Goal: Transaction & Acquisition: Purchase product/service

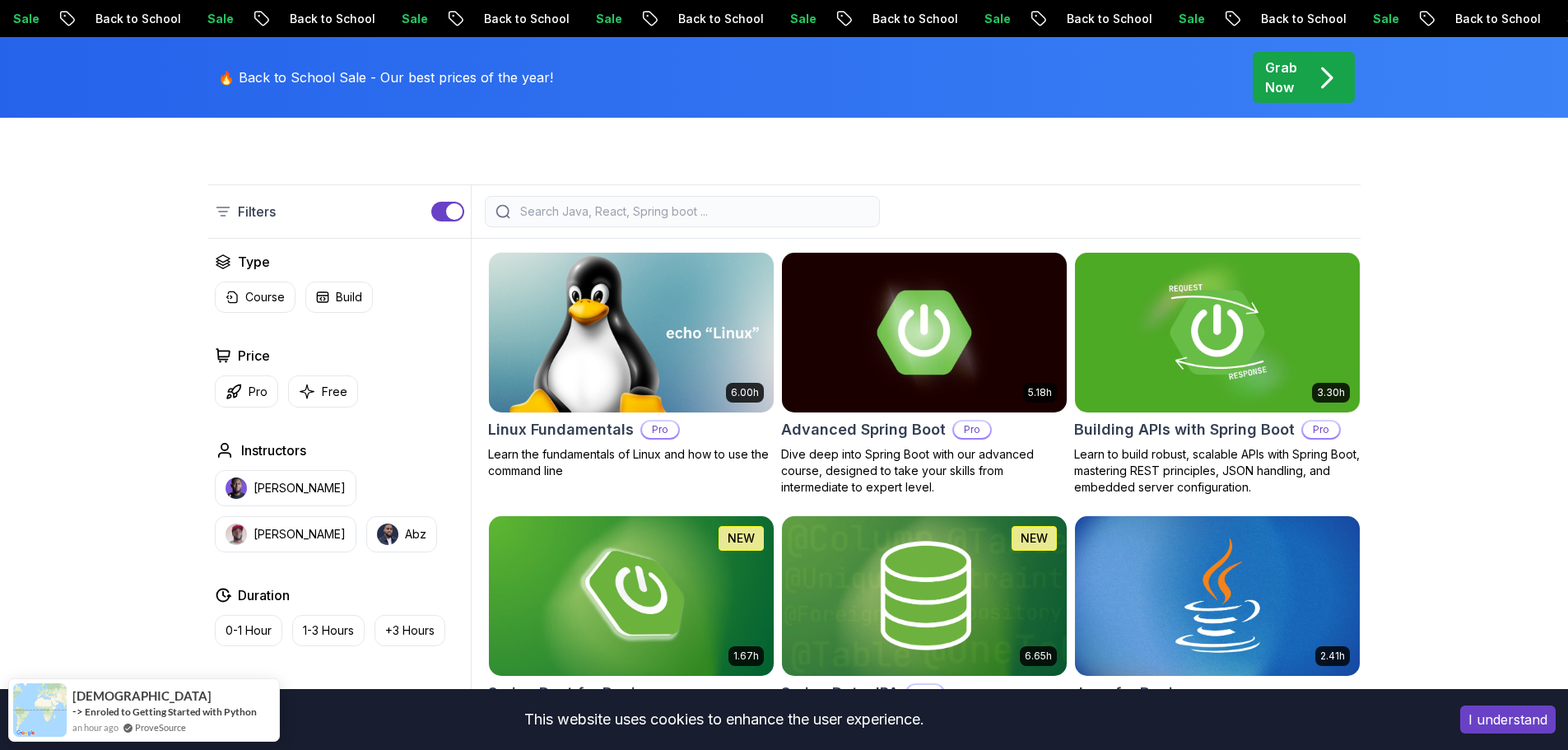
scroll to position [412, 0]
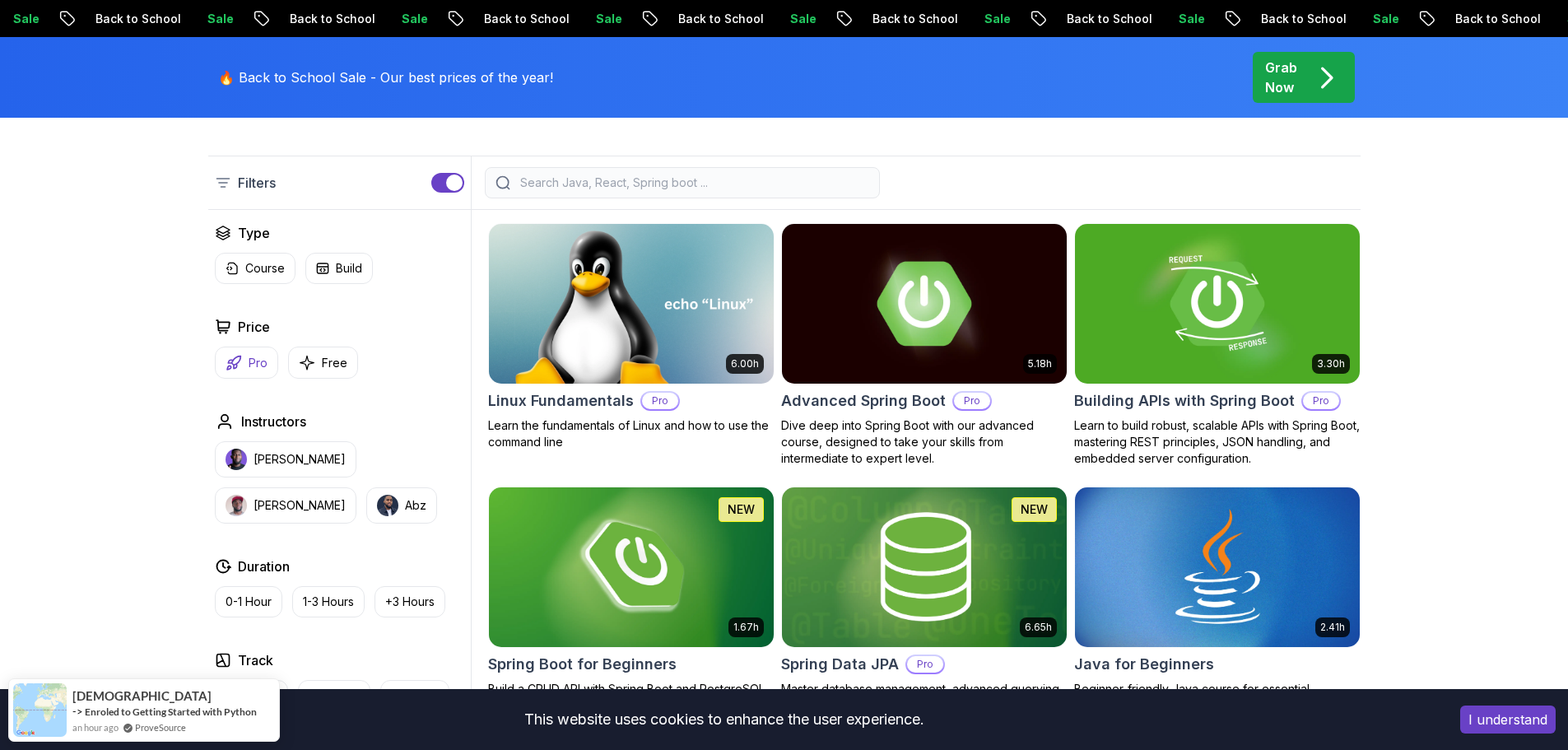
click at [262, 360] on p "Pro" at bounding box center [258, 363] width 19 height 17
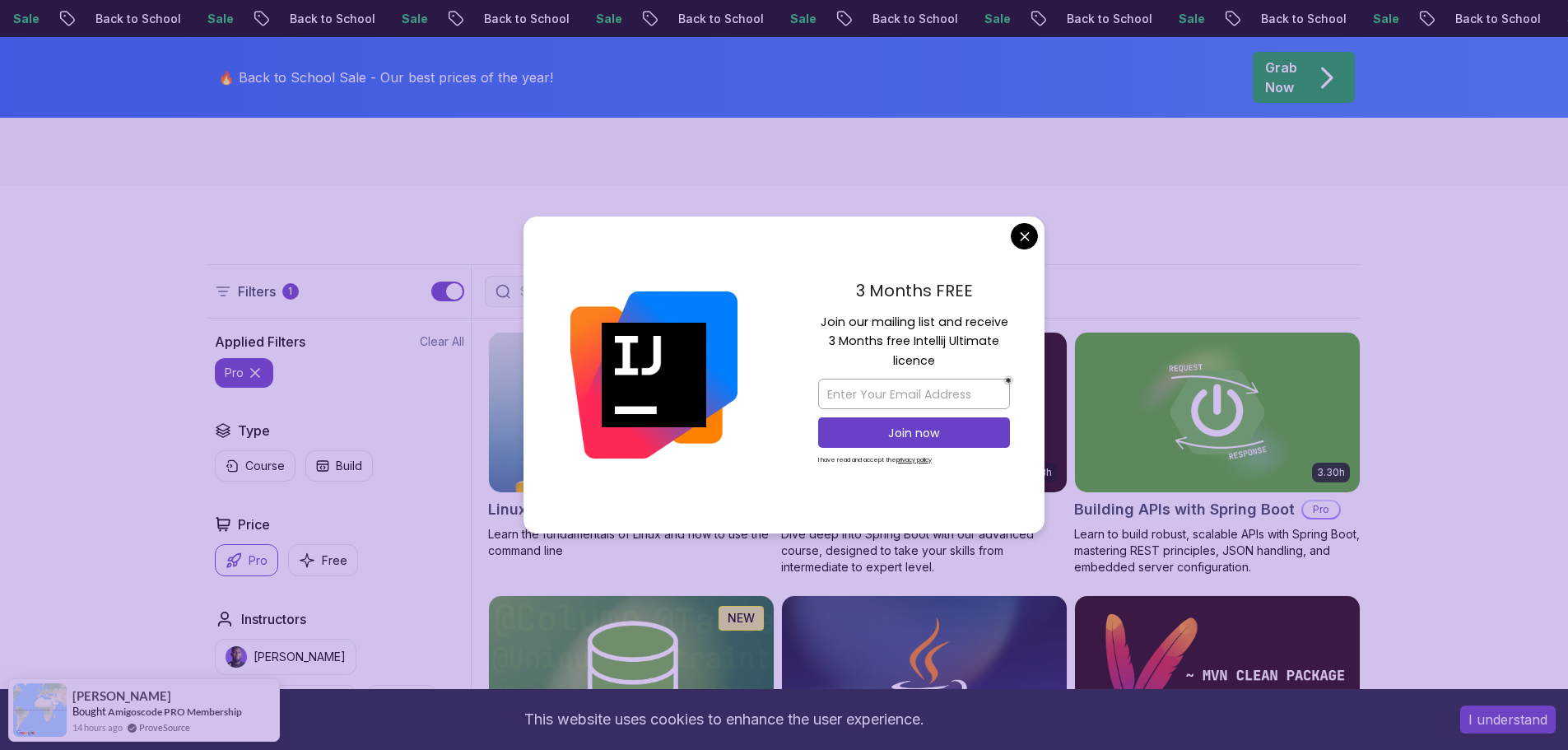
scroll to position [412, 0]
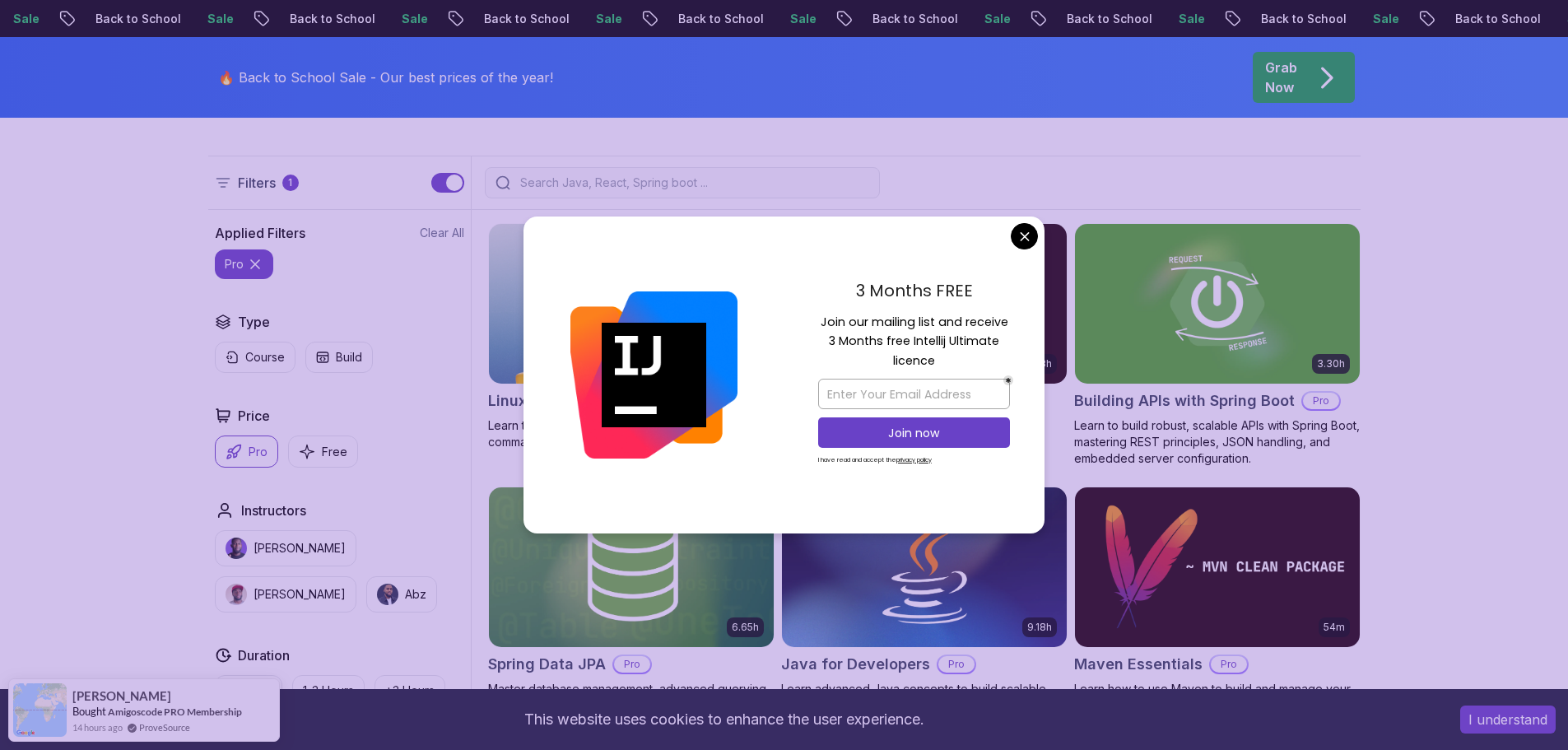
click at [252, 263] on icon at bounding box center [254, 264] width 8 height 8
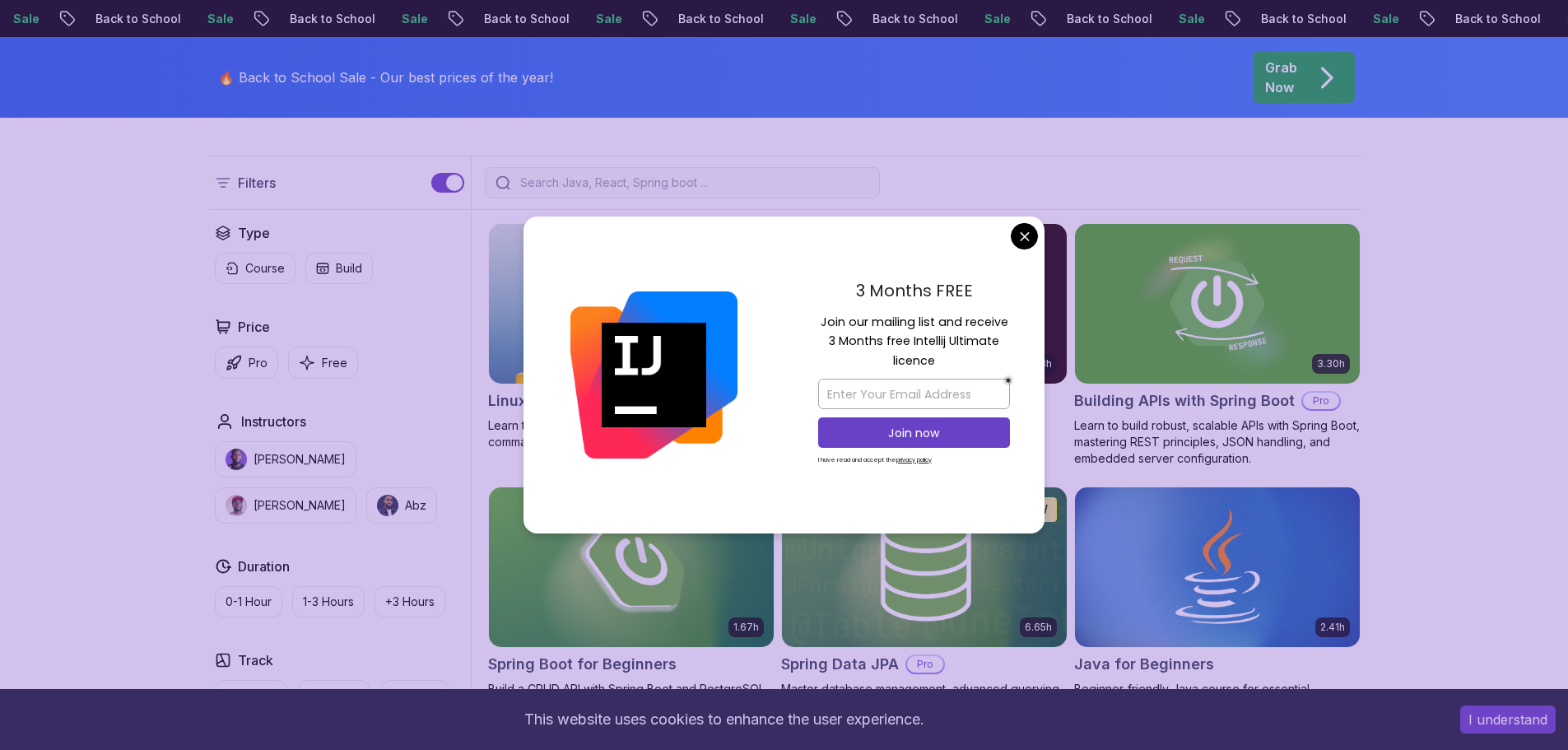
click at [1017, 248] on div "3 Months FREE Join our mailing list and receive 3 Months free Intellij Ultimate…" at bounding box center [914, 375] width 261 height 318
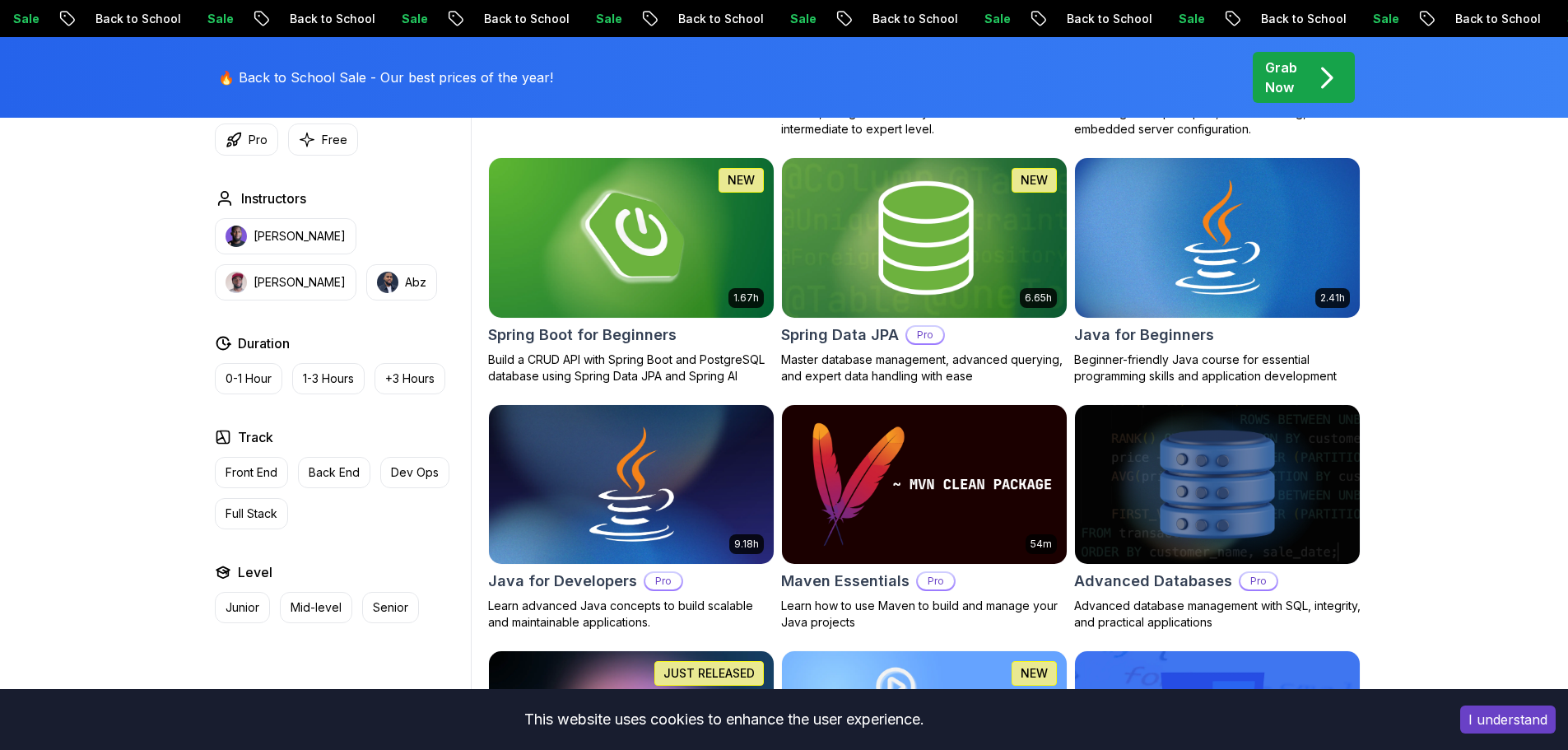
scroll to position [412, 0]
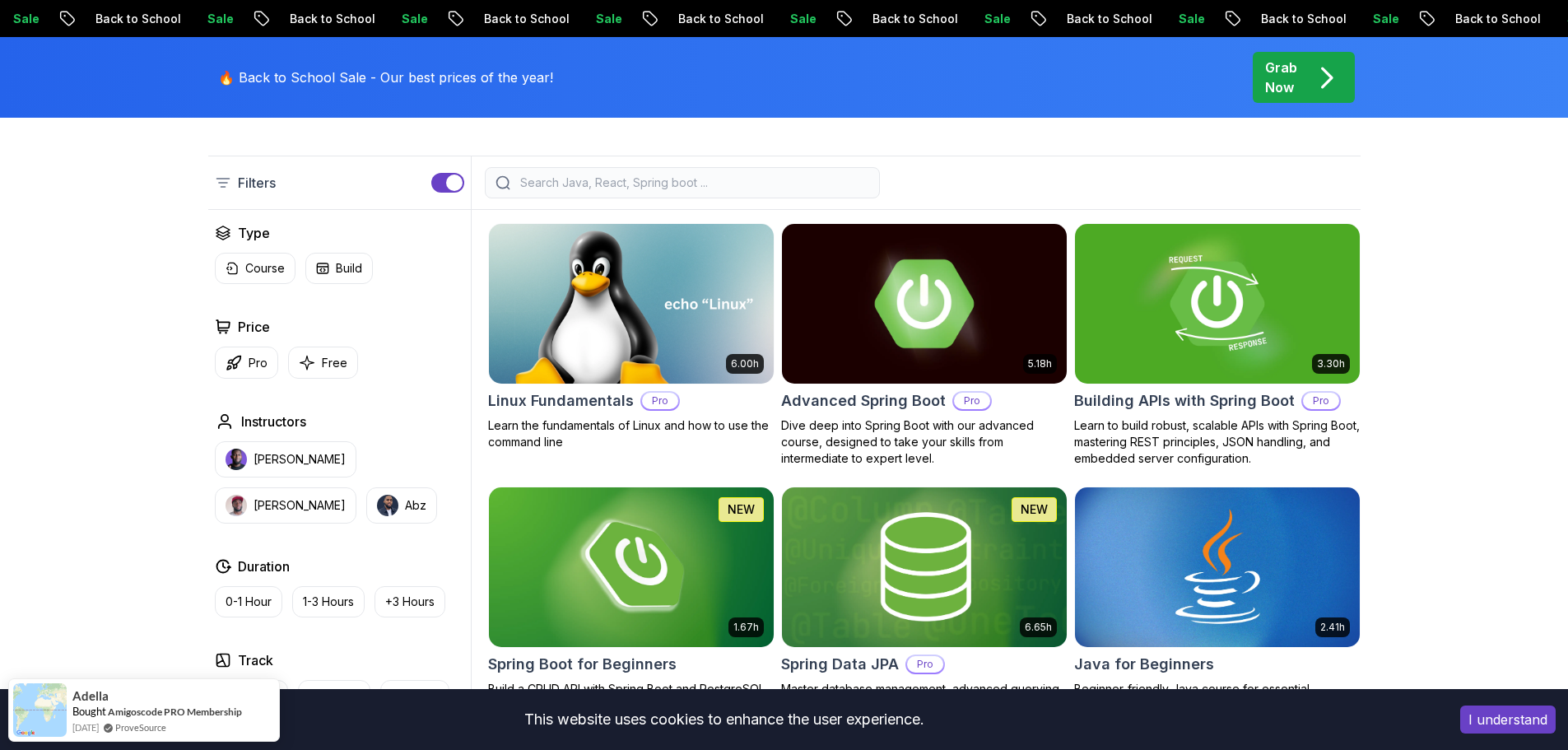
click at [948, 321] on img at bounding box center [923, 303] width 299 height 167
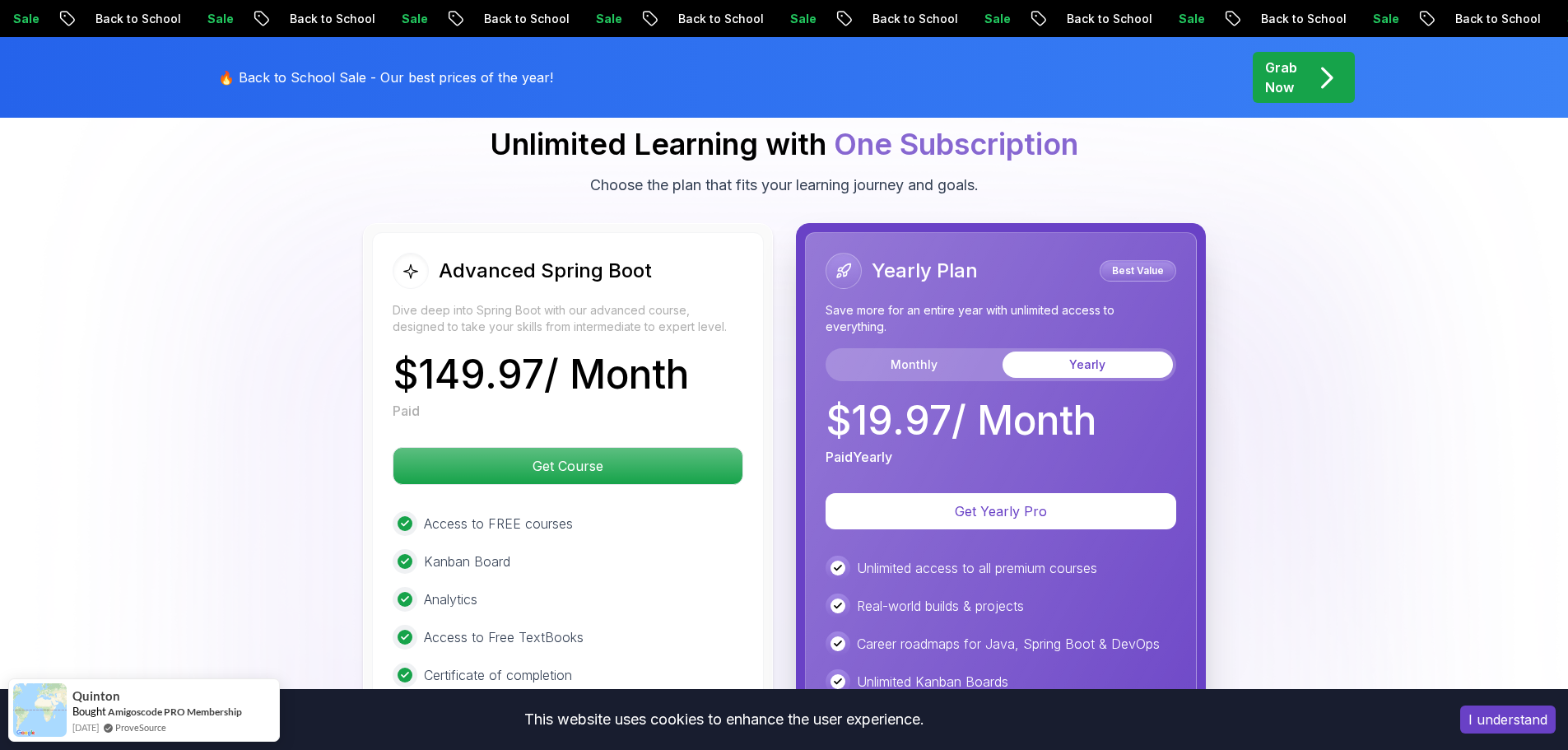
scroll to position [3621, 0]
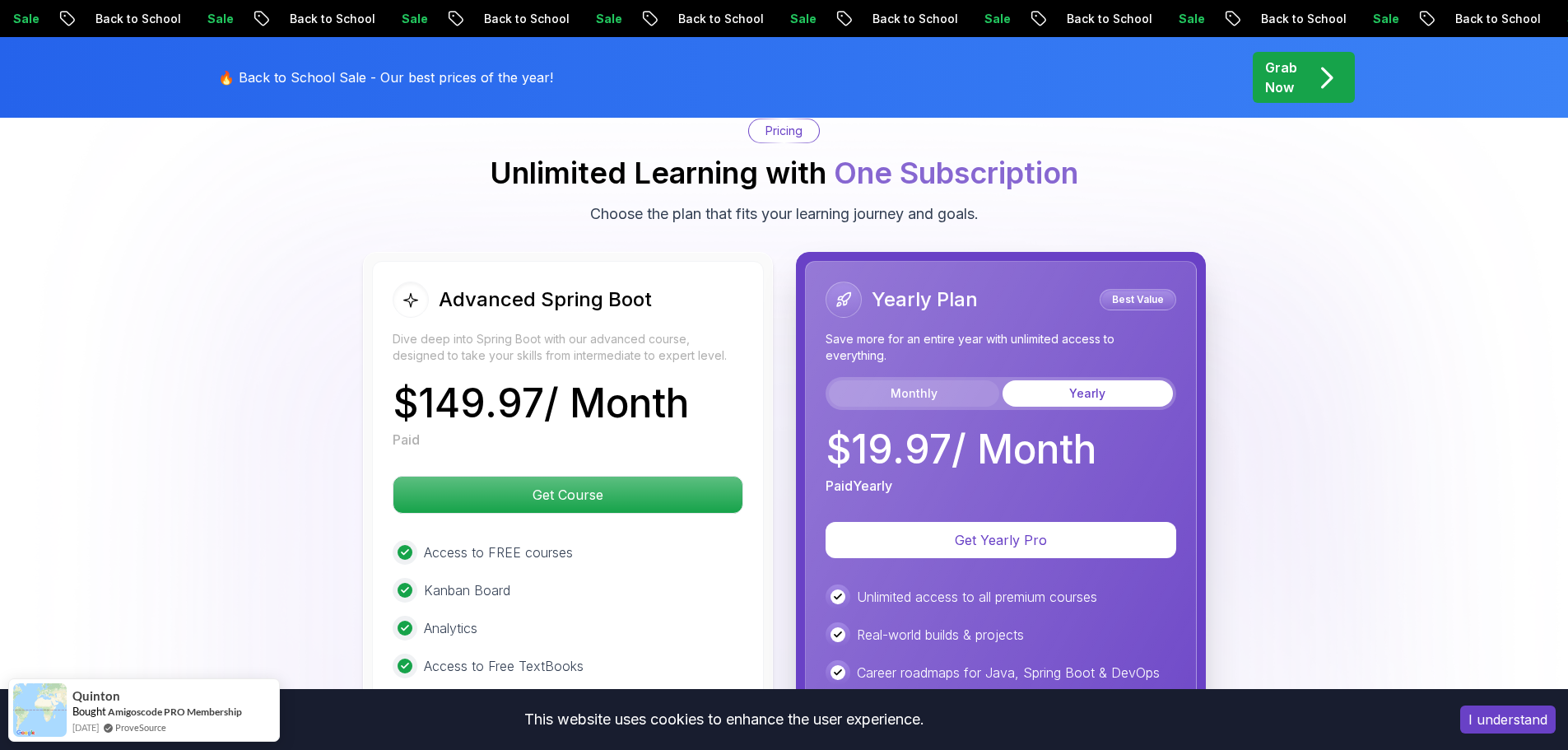
click at [912, 380] on button "Monthly" at bounding box center [914, 393] width 170 height 27
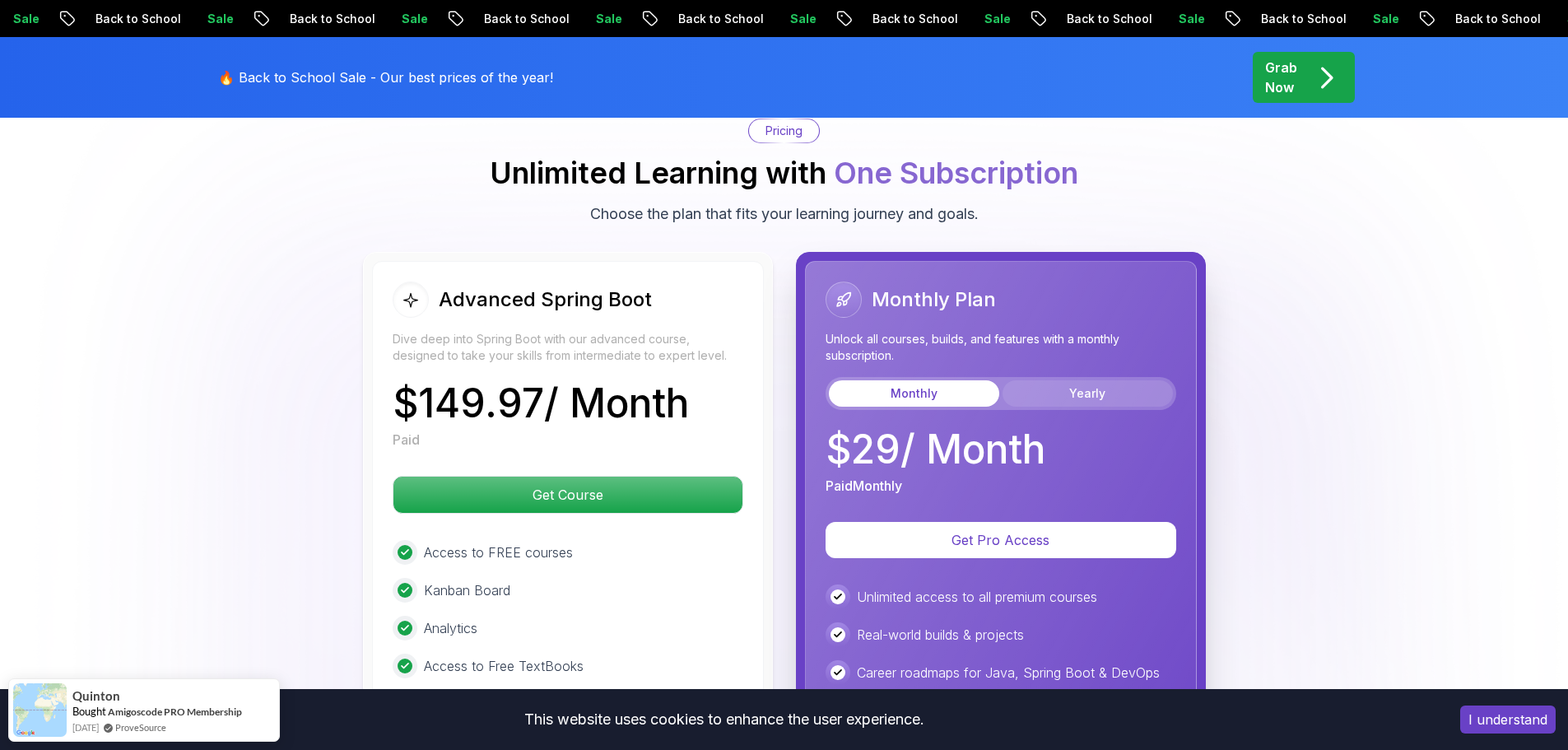
click at [1067, 380] on button "Yearly" at bounding box center [1088, 393] width 170 height 27
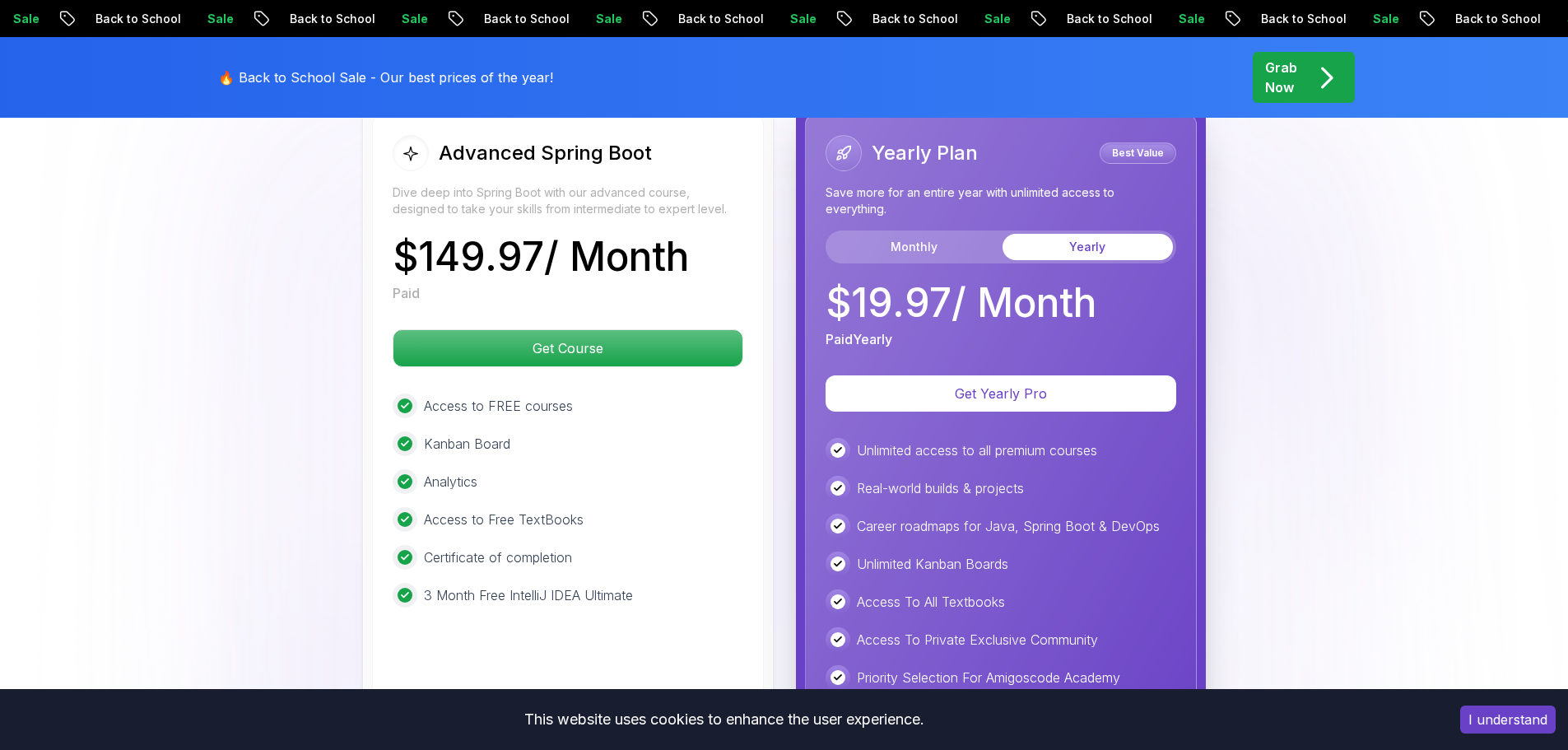
scroll to position [3785, 0]
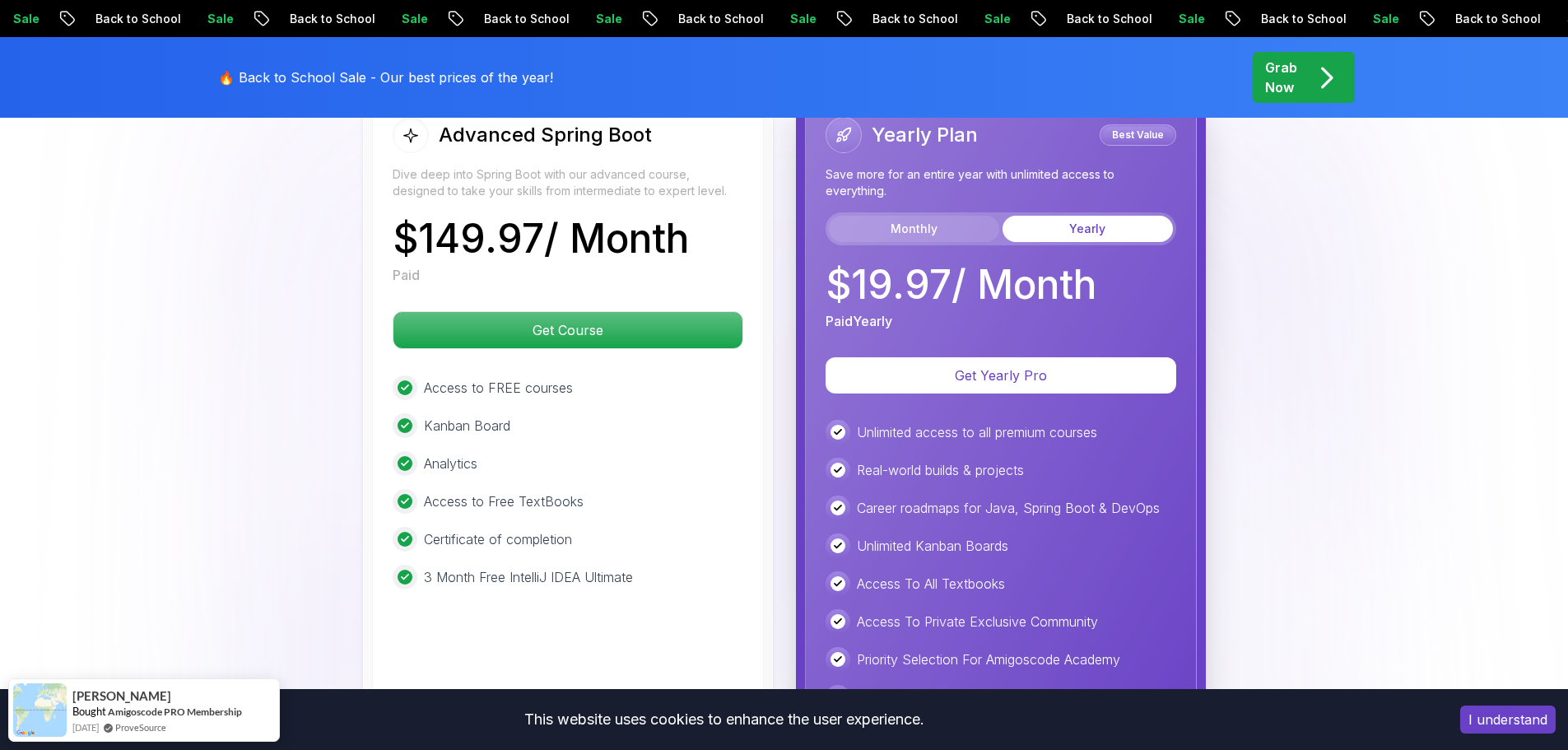
click at [925, 215] on button "Monthly" at bounding box center [914, 228] width 170 height 27
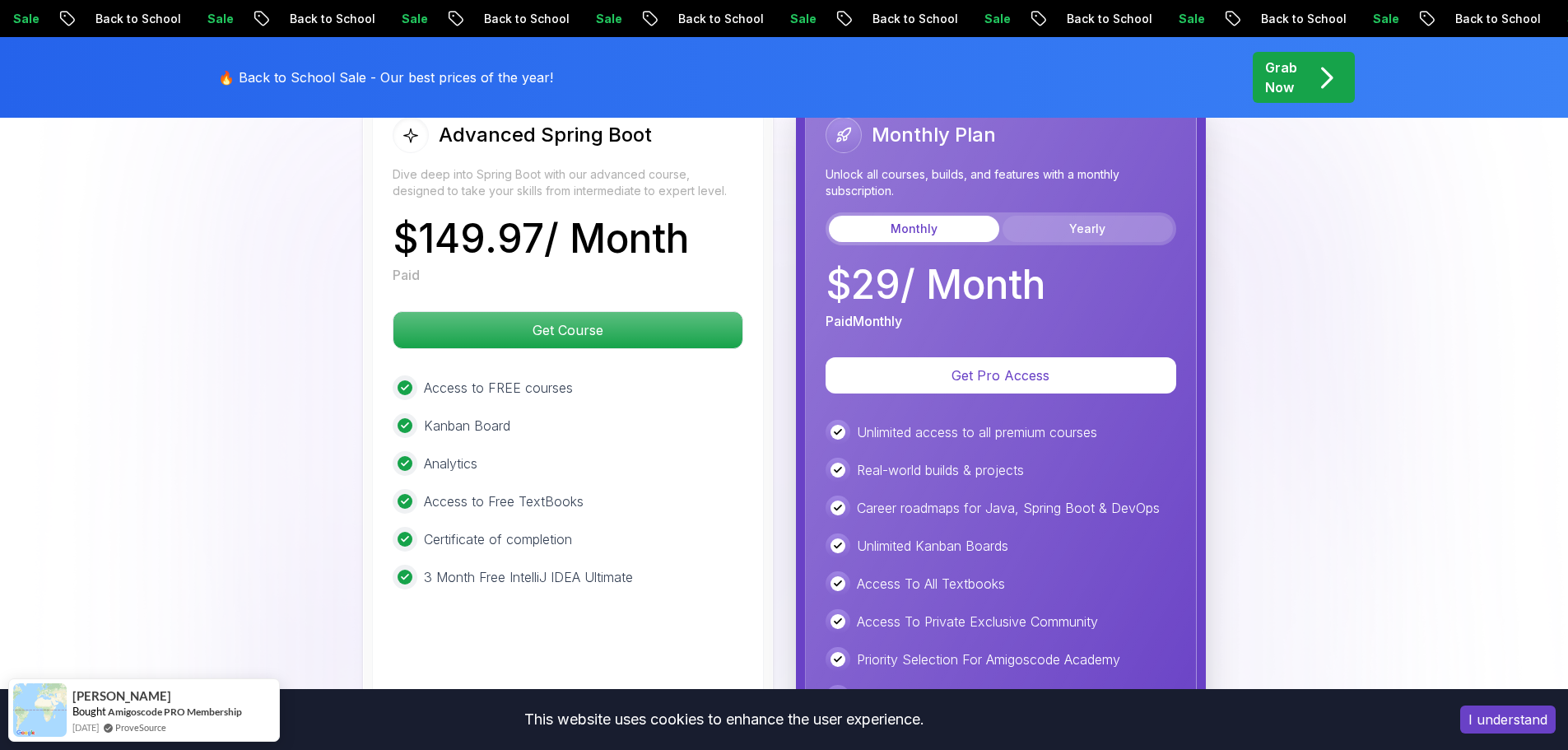
click at [1070, 215] on button "Yearly" at bounding box center [1088, 228] width 170 height 27
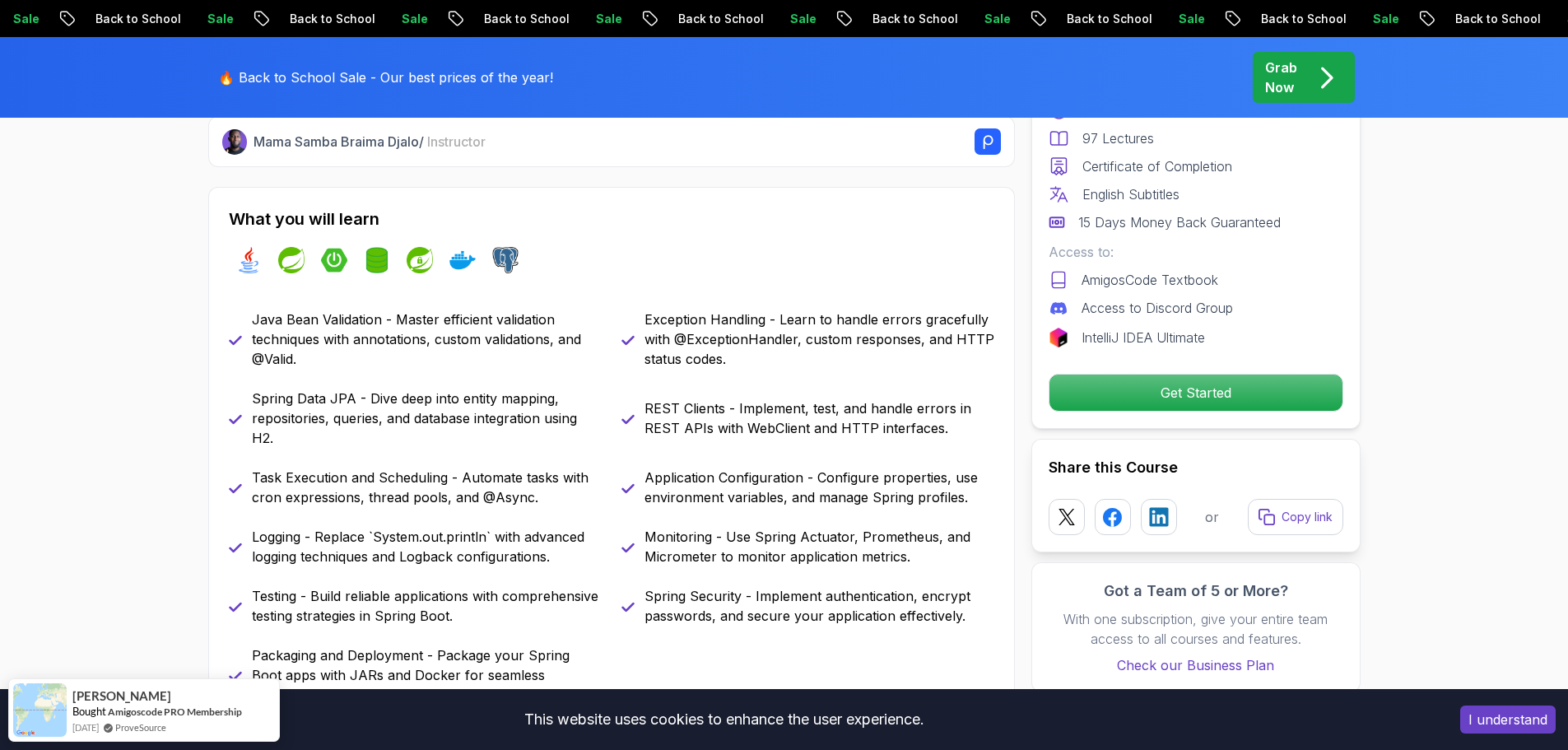
scroll to position [412, 0]
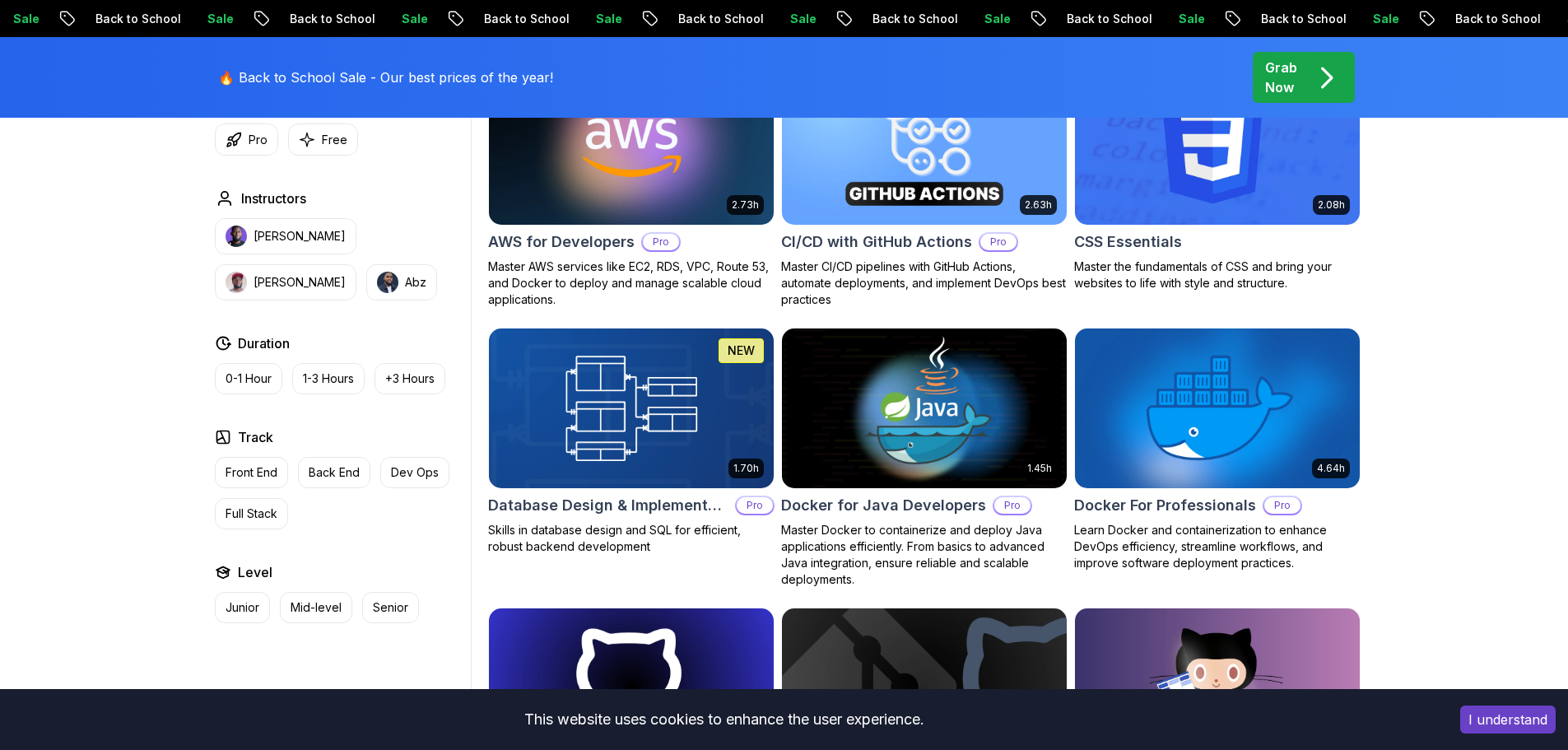
scroll to position [1070, 0]
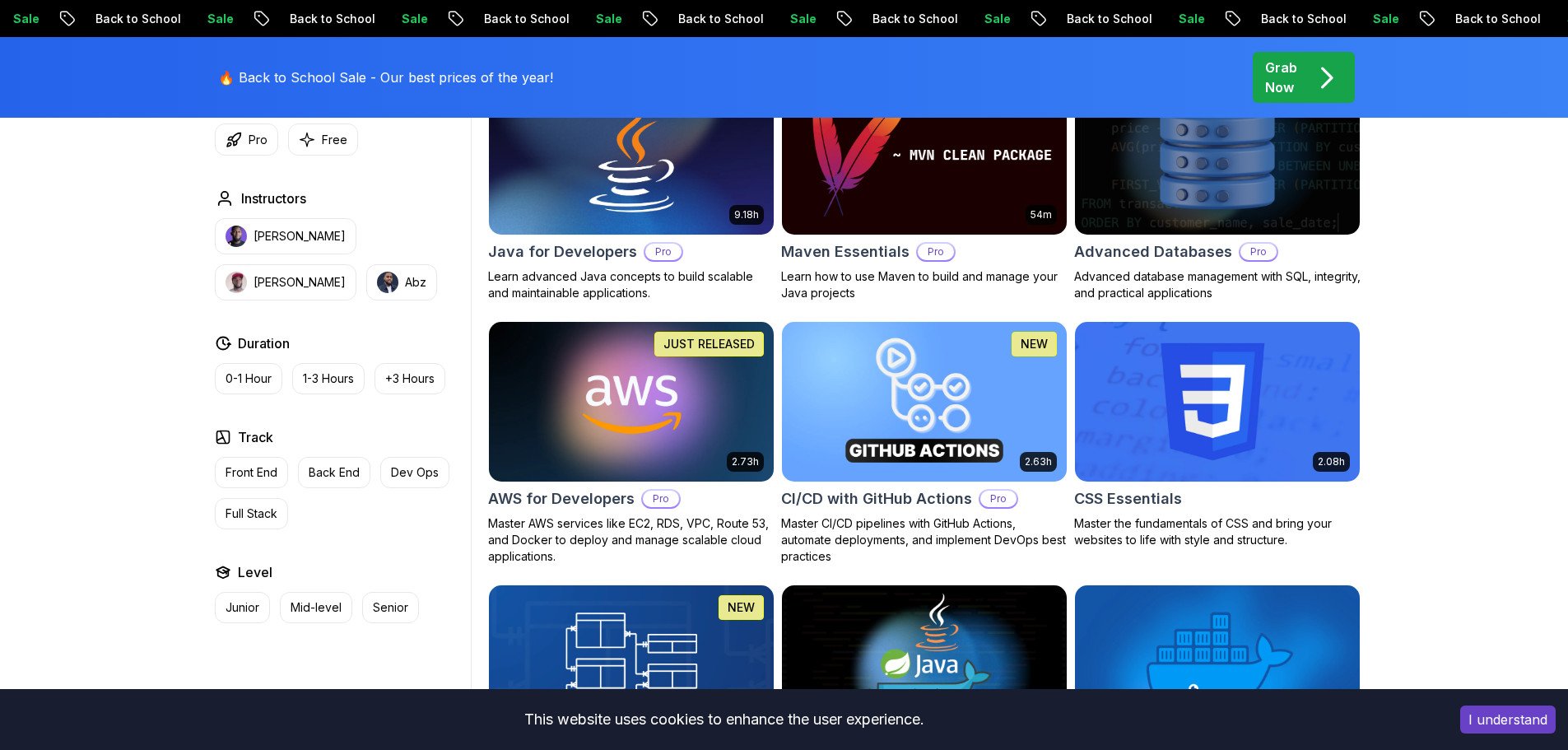
click at [1292, 75] on p "Grab Now" at bounding box center [1281, 77] width 32 height 40
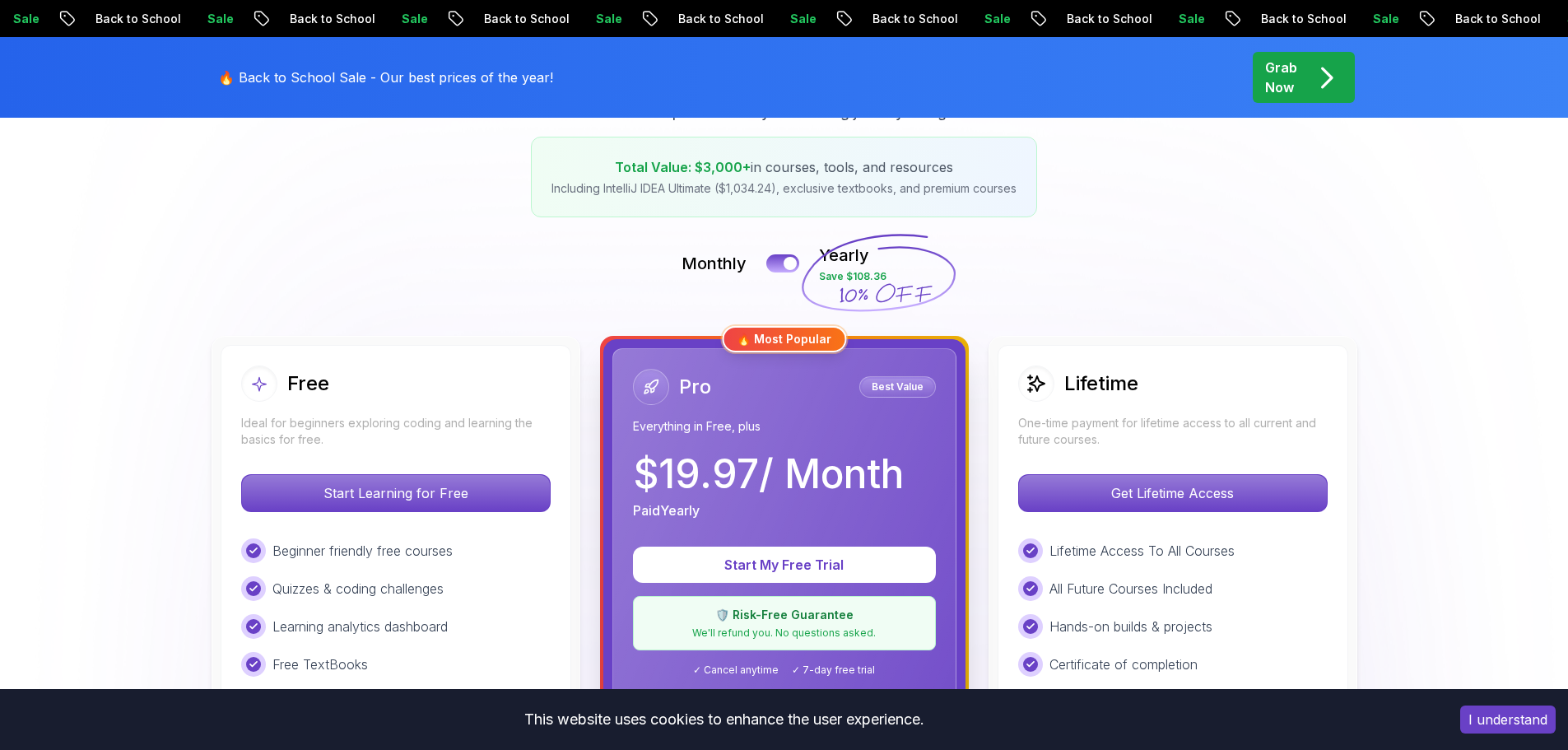
scroll to position [82, 0]
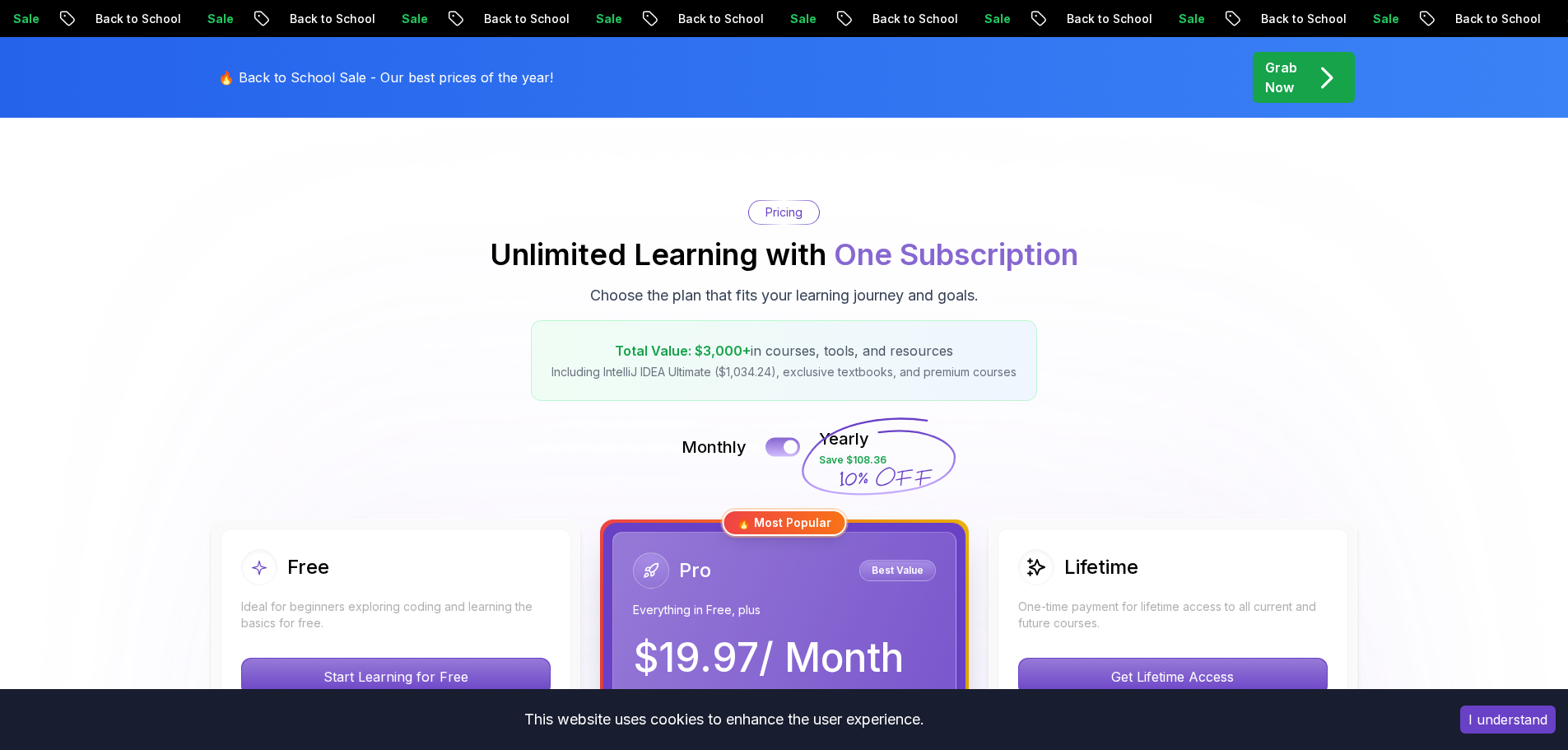
click at [792, 449] on div at bounding box center [791, 447] width 14 height 14
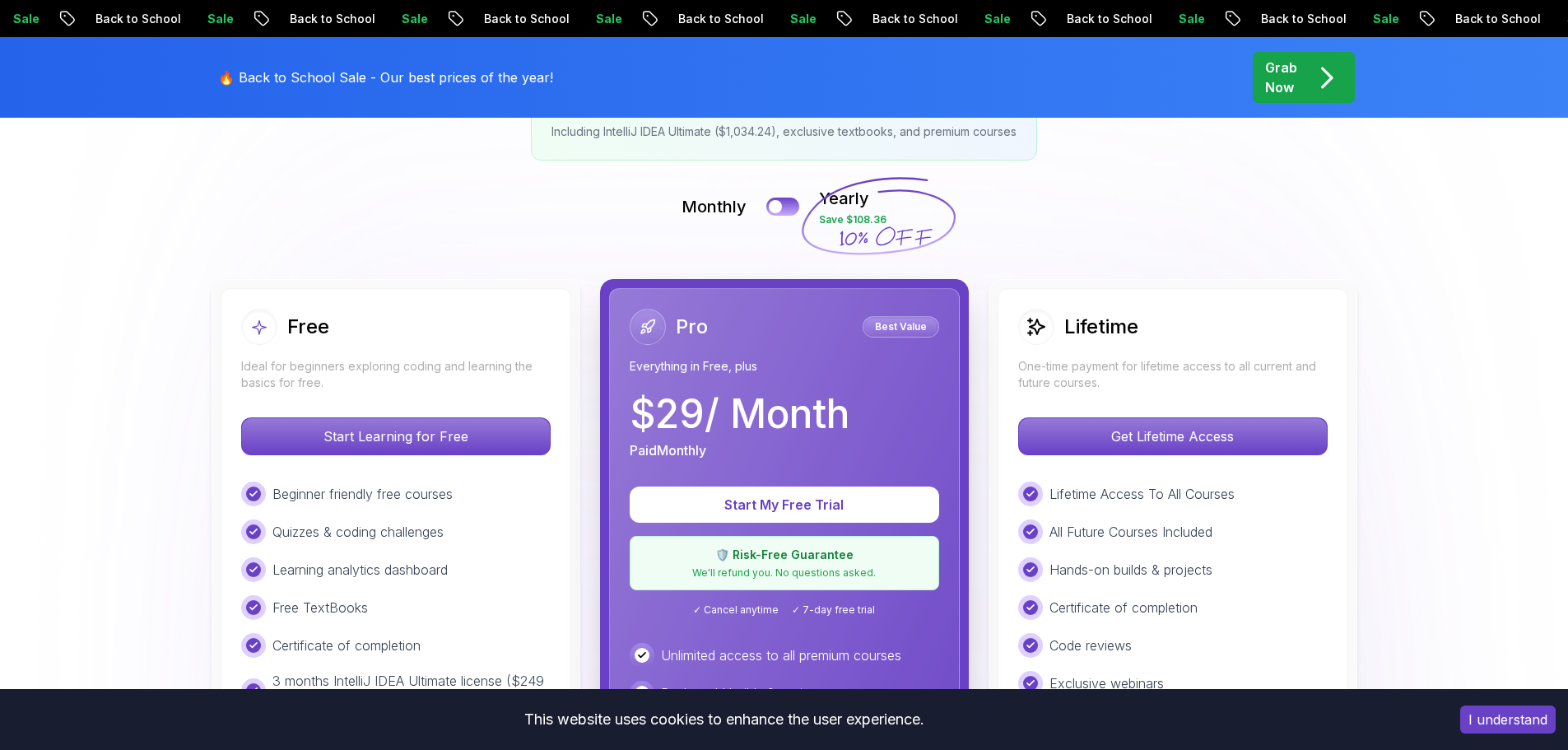
scroll to position [329, 0]
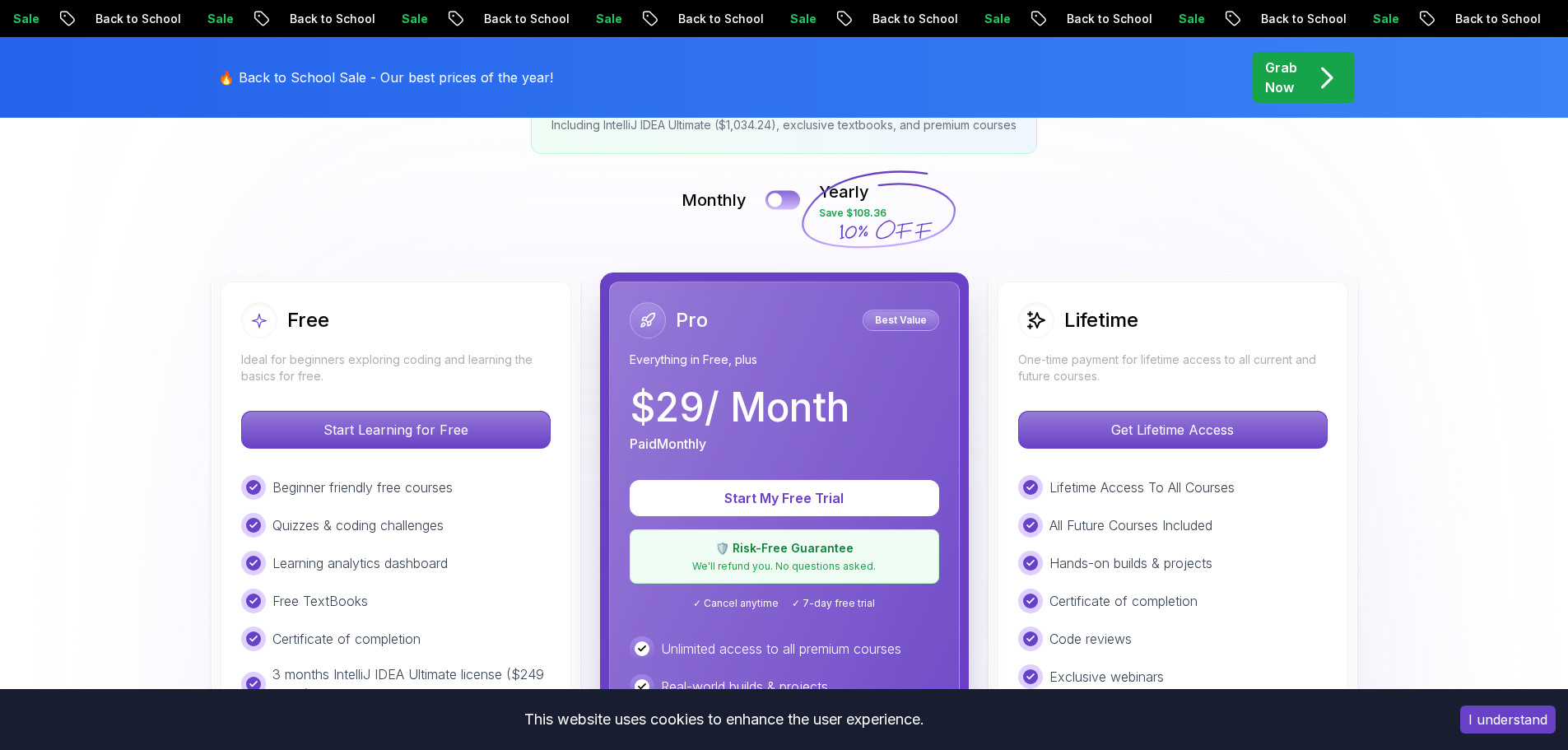
click at [787, 194] on button at bounding box center [782, 199] width 35 height 19
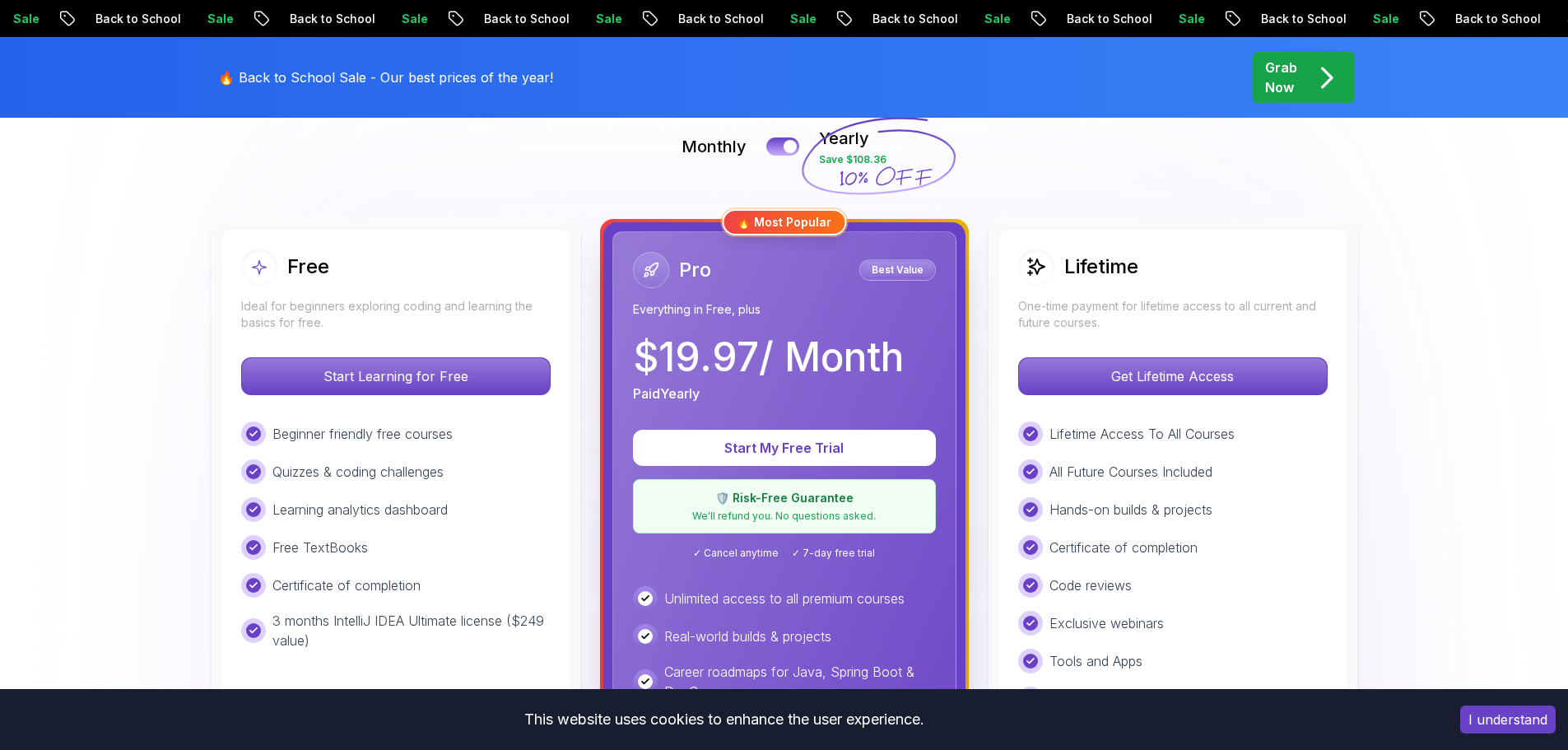
scroll to position [412, 0]
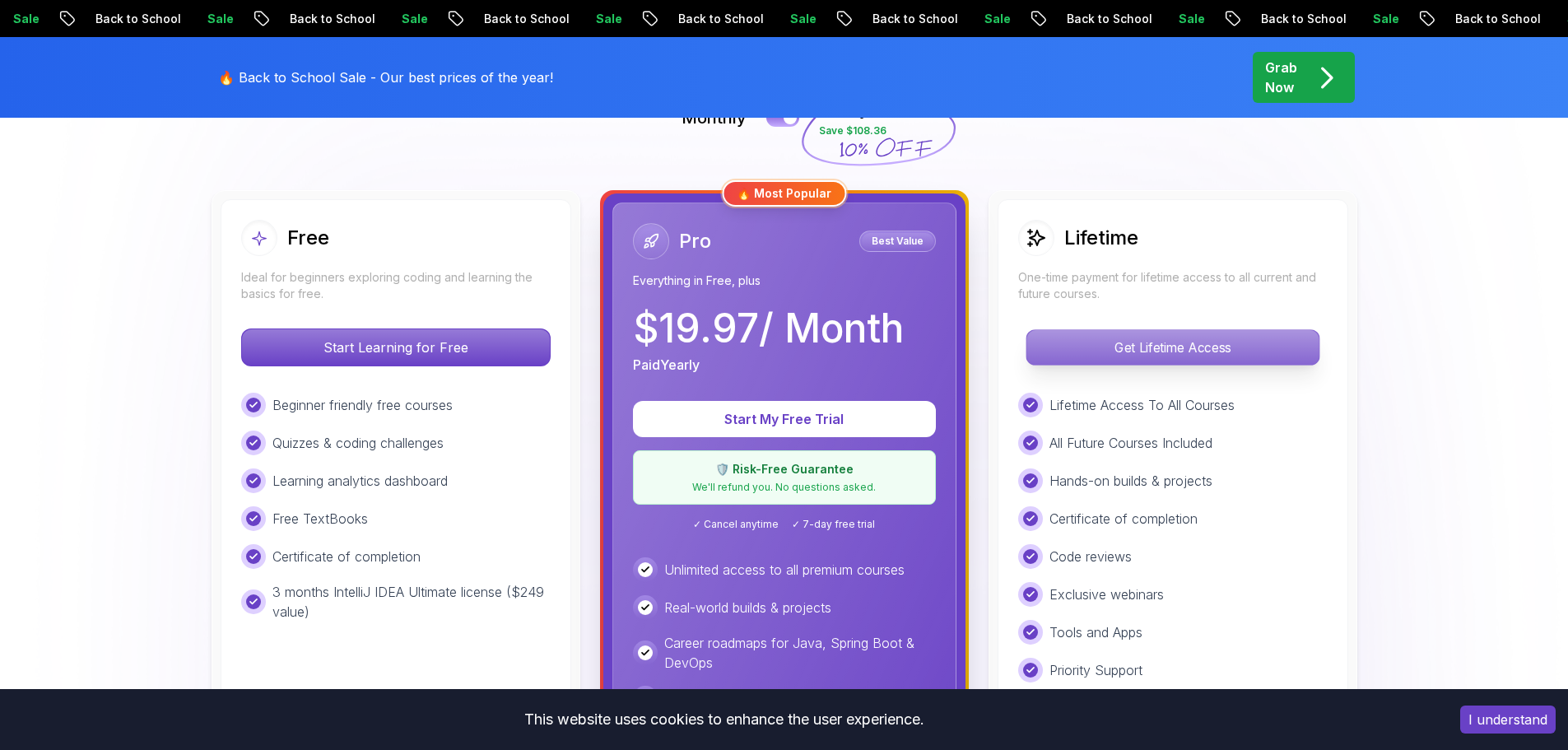
click at [1305, 351] on p "Get Lifetime Access" at bounding box center [1173, 347] width 292 height 35
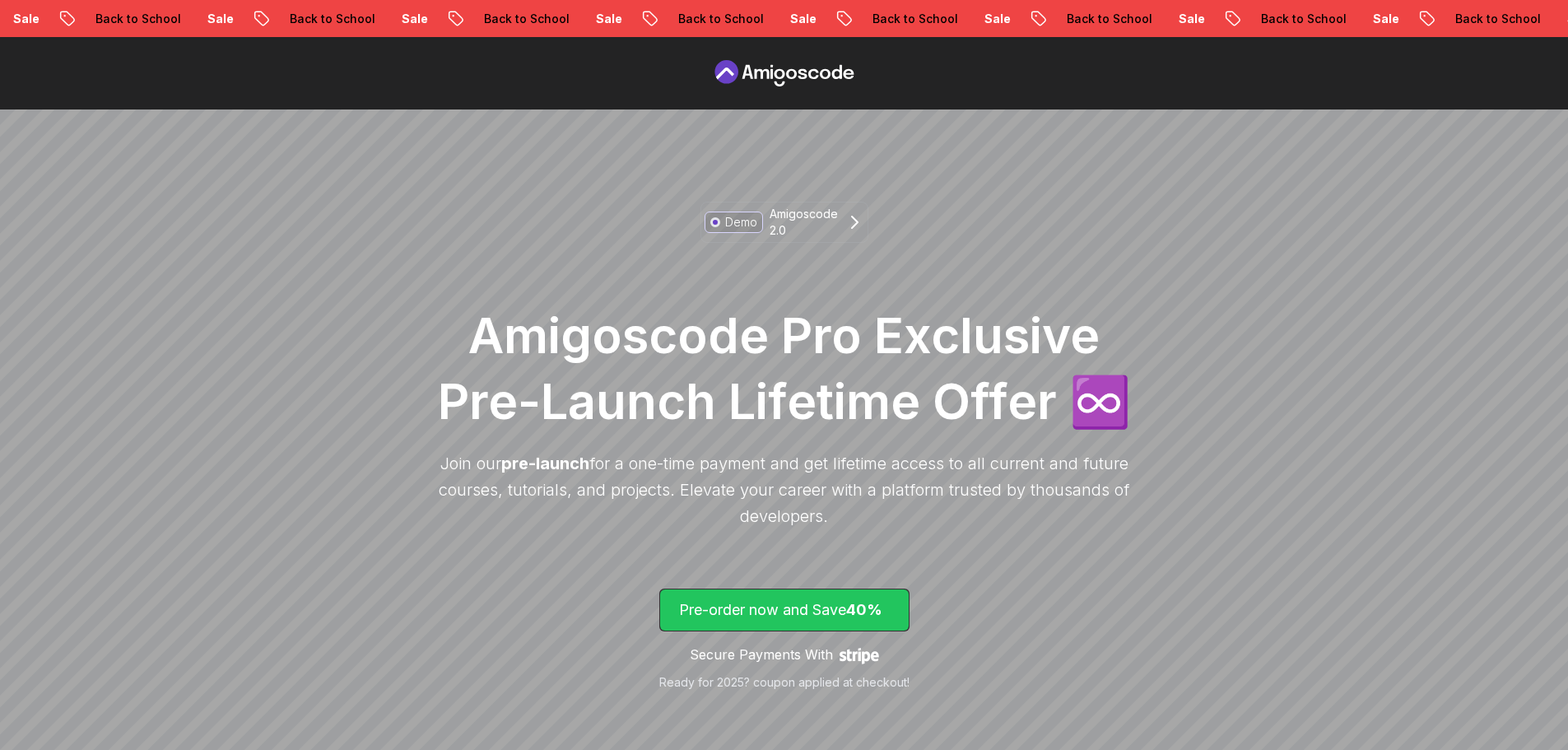
click at [787, 608] on p "Pre-order now and Save 40%" at bounding box center [785, 610] width 211 height 23
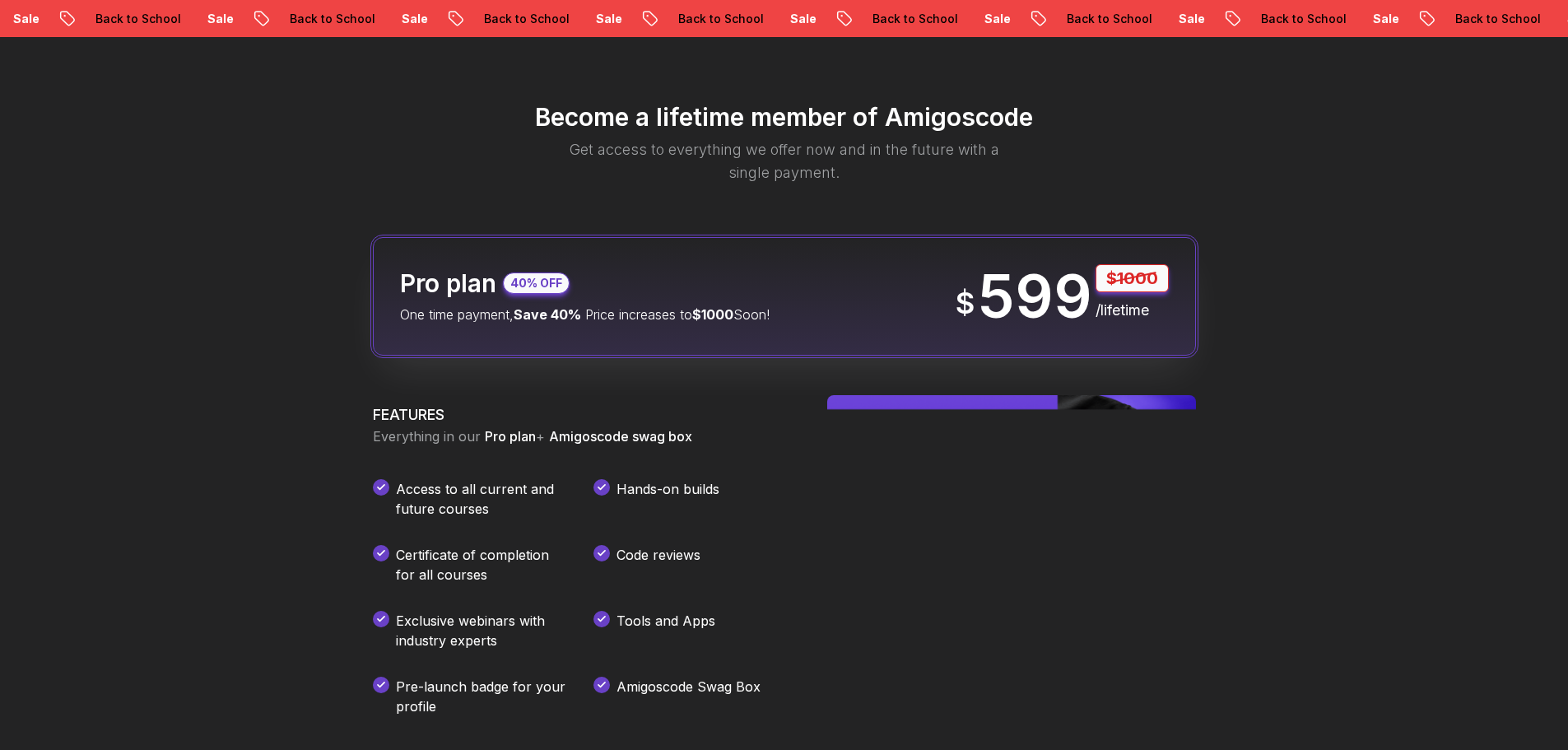
scroll to position [1949, 0]
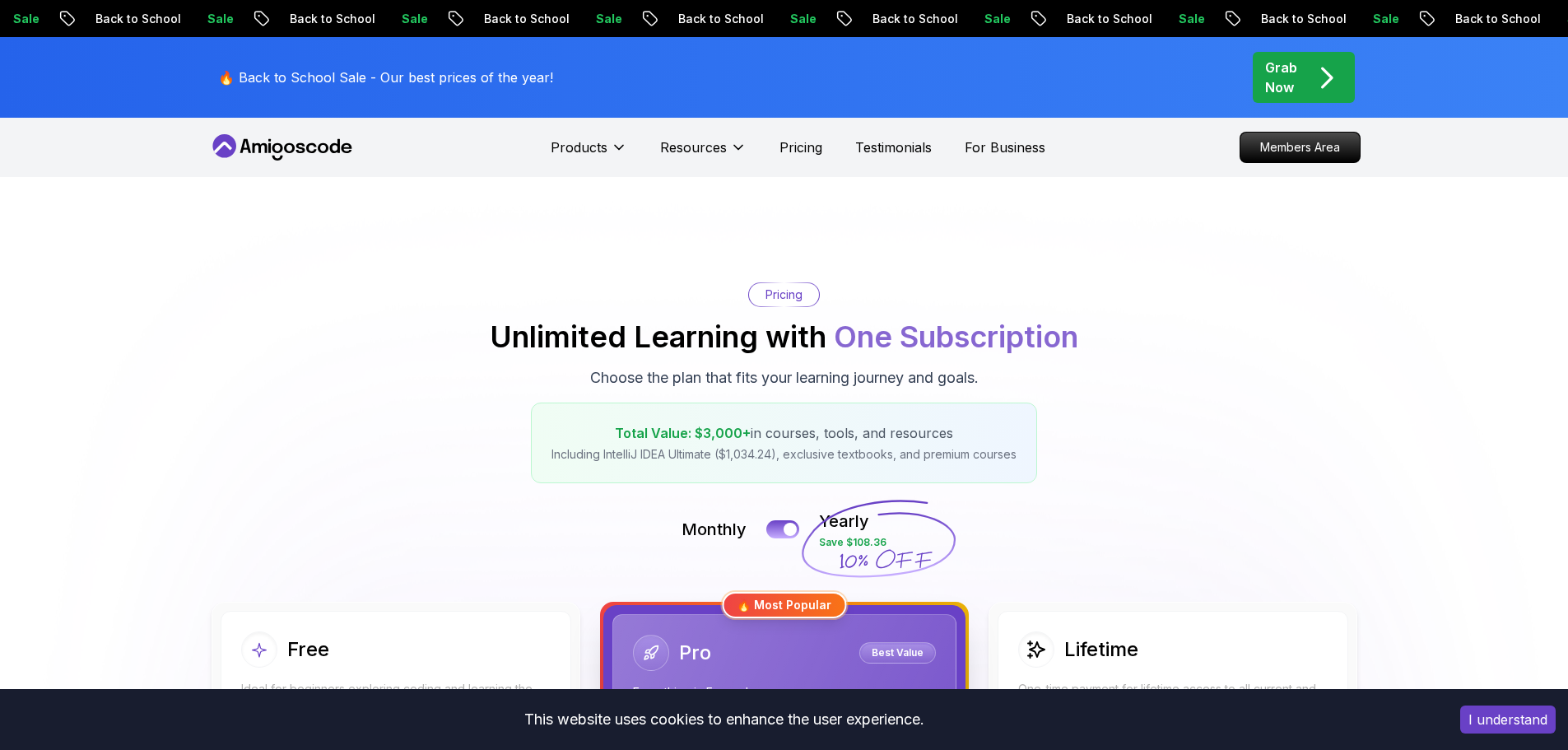
scroll to position [412, 0]
